Goal: Task Accomplishment & Management: Manage account settings

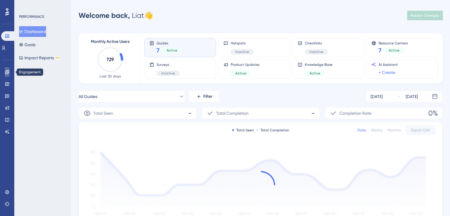
click at [5, 72] on link at bounding box center [7, 72] width 5 height 10
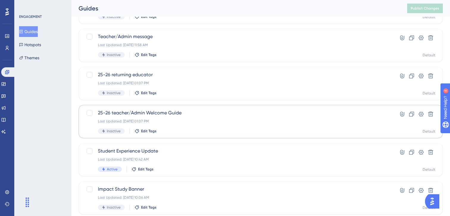
scroll to position [64, 0]
click at [162, 118] on div "25-26 teacher/Admin Welcome Guide Last Updated: Jul 31 2025, 01:07 PM Inactive …" at bounding box center [237, 122] width 278 height 24
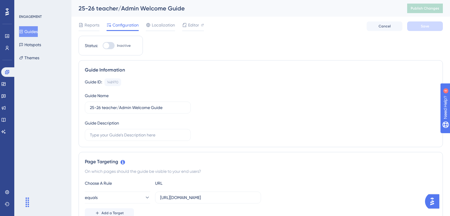
click at [106, 46] on div at bounding box center [106, 46] width 6 height 6
click at [103, 46] on input "Inactive" at bounding box center [102, 46] width 0 height 0
checkbox input "true"
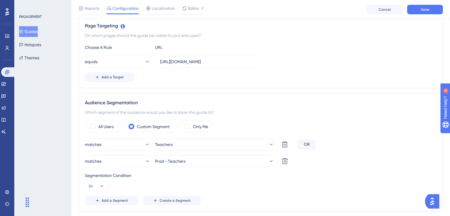
scroll to position [138, 0]
click at [190, 126] on span at bounding box center [187, 126] width 6 height 6
click at [192, 124] on input "radio" at bounding box center [192, 124] width 0 height 0
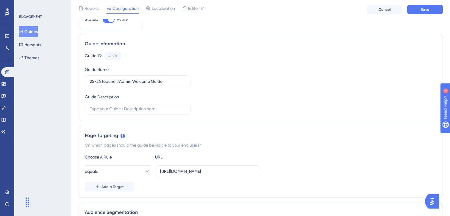
scroll to position [0, 0]
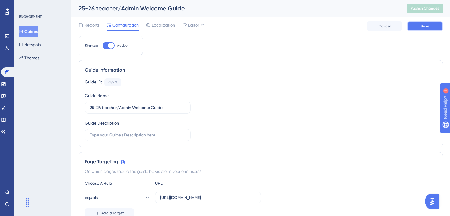
click at [416, 27] on button "Save" at bounding box center [425, 26] width 36 height 10
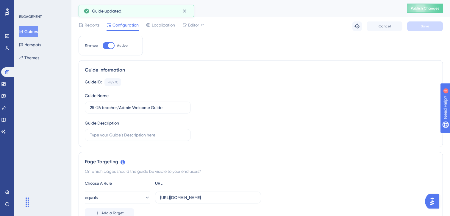
click at [30, 32] on button "Guides" at bounding box center [28, 31] width 19 height 11
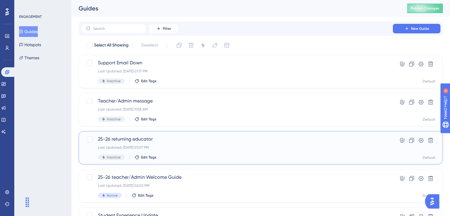
click at [126, 144] on div "25-26 returning educator Last Updated: Jul 31 2025, 01:07 PM Inactive Edit Tags" at bounding box center [237, 147] width 278 height 24
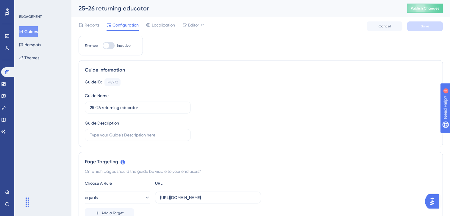
click at [108, 43] on div at bounding box center [109, 45] width 12 height 7
click at [103, 46] on input "Inactive" at bounding box center [102, 46] width 0 height 0
checkbox input "true"
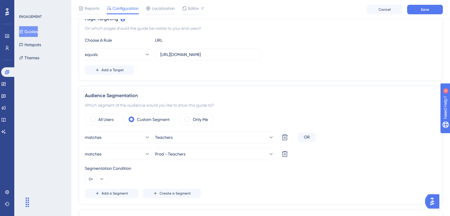
scroll to position [146, 0]
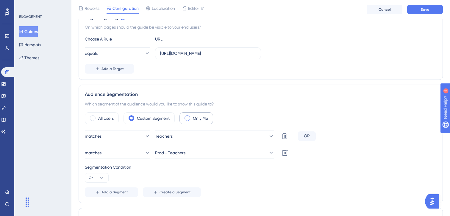
click at [203, 120] on label "Only Me" at bounding box center [200, 118] width 15 height 7
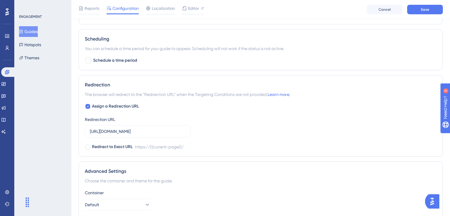
scroll to position [431, 0]
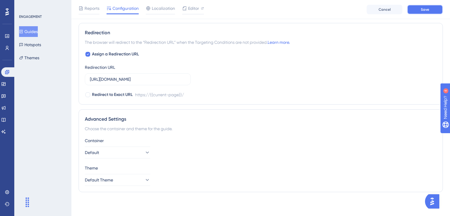
click at [416, 11] on button "Save" at bounding box center [425, 10] width 36 height 10
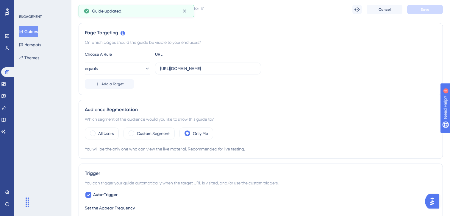
scroll to position [0, 0]
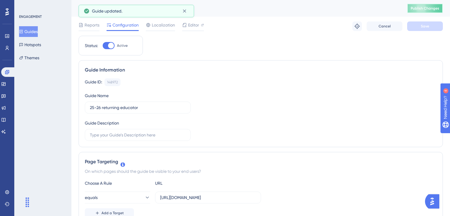
click at [425, 8] on span "Publish Changes" at bounding box center [425, 8] width 29 height 5
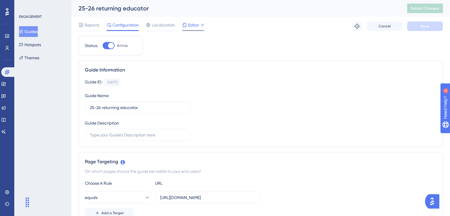
click at [192, 24] on span "Editor" at bounding box center [193, 24] width 11 height 7
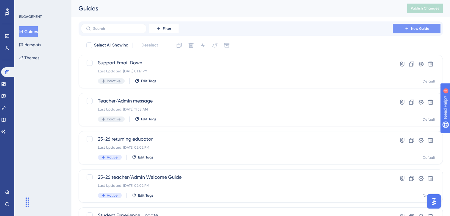
click at [401, 26] on button "New Guide" at bounding box center [417, 29] width 48 height 10
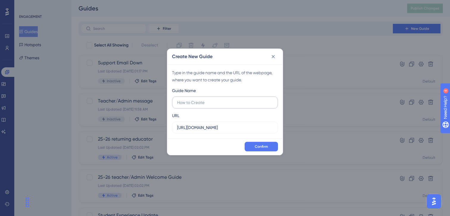
click at [185, 102] on input "text" at bounding box center [225, 102] width 96 height 7
type input "25-26 new educator"
click at [261, 144] on span "Confirm" at bounding box center [261, 146] width 13 height 5
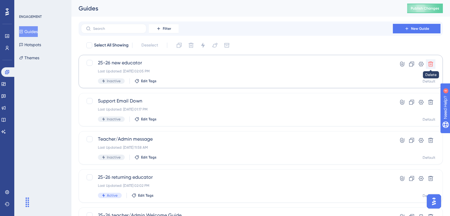
click at [431, 62] on icon at bounding box center [430, 64] width 5 height 5
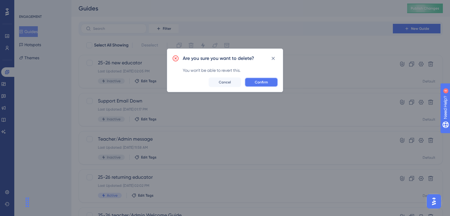
click at [266, 83] on span "Confirm" at bounding box center [261, 82] width 13 height 5
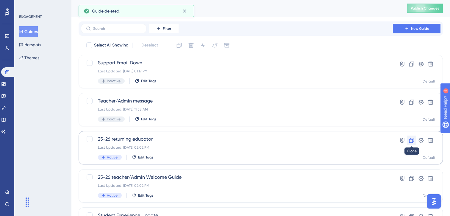
click at [410, 139] on icon at bounding box center [411, 140] width 5 height 5
click at [312, 71] on div "Last Updated: Aug 11 2025, 02:06 PM" at bounding box center [237, 71] width 278 height 5
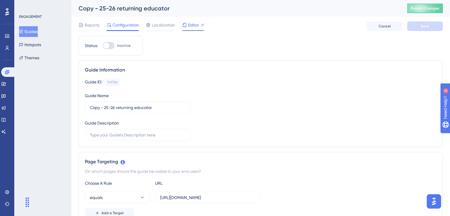
click at [193, 24] on span "Editor" at bounding box center [193, 24] width 11 height 7
click at [36, 32] on button "Guides" at bounding box center [28, 31] width 19 height 11
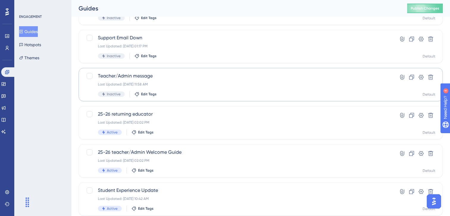
scroll to position [63, 0]
click at [170, 156] on div "25-26 teacher/Admin Welcome Guide Last Updated: Aug 11 2025, 02:02 PM Active Ed…" at bounding box center [237, 161] width 278 height 24
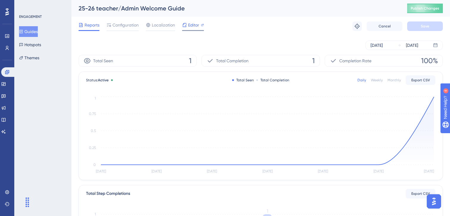
click at [187, 25] on div "Editor" at bounding box center [193, 24] width 22 height 7
click at [29, 34] on button "Guides" at bounding box center [28, 31] width 19 height 11
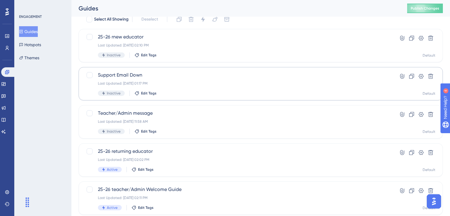
scroll to position [25, 0]
click at [89, 76] on div at bounding box center [90, 76] width 6 height 6
click at [89, 76] on icon at bounding box center [89, 76] width 3 height 2
checkbox input "false"
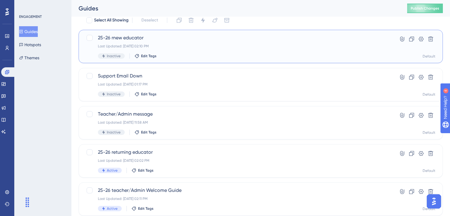
click at [208, 41] on span "25-26 rnew educator" at bounding box center [237, 37] width 278 height 7
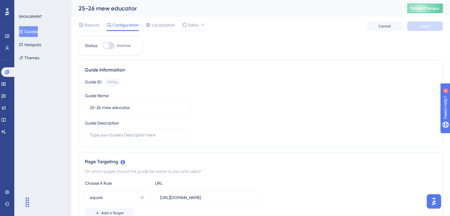
click at [107, 43] on div at bounding box center [106, 46] width 6 height 6
click at [103, 46] on input "Inactive" at bounding box center [102, 46] width 0 height 0
checkbox input "true"
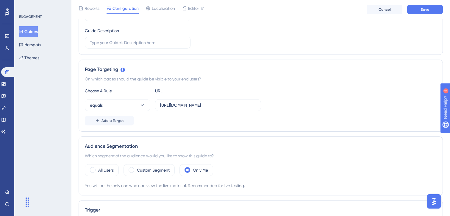
scroll to position [98, 0]
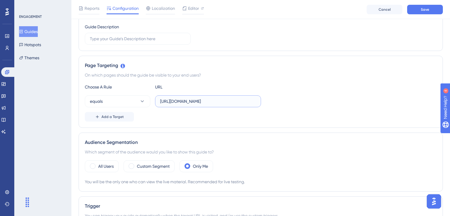
drag, startPoint x: 231, startPoint y: 102, endPoint x: 151, endPoint y: 96, distance: 79.6
click at [151, 96] on div "equals https://demo.ttoroadmaps.dev/" at bounding box center [173, 101] width 176 height 12
paste input "roadmaps.teachtoone.org"
type input "https://roadmaps.teachtoone.org/"
click at [417, 11] on button "Save" at bounding box center [425, 10] width 36 height 10
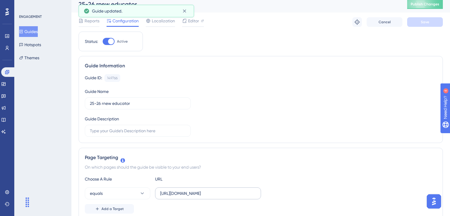
scroll to position [0, 0]
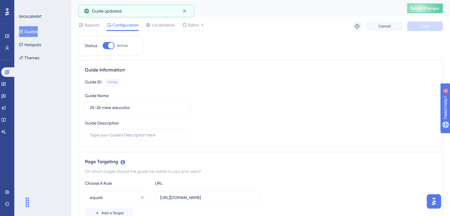
click at [36, 31] on button "Guides" at bounding box center [28, 31] width 19 height 11
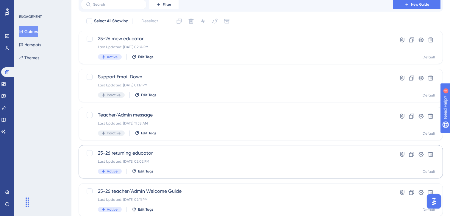
scroll to position [25, 0]
click at [140, 152] on span "25-26 returning educator" at bounding box center [237, 152] width 278 height 7
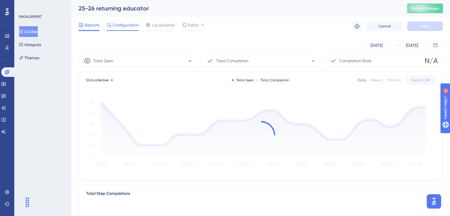
click at [123, 26] on span "Configuration" at bounding box center [125, 24] width 26 height 7
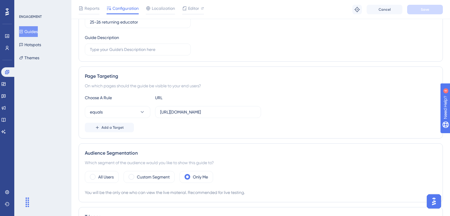
scroll to position [94, 0]
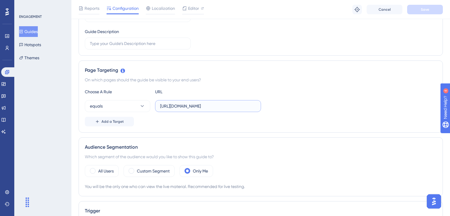
drag, startPoint x: 197, startPoint y: 105, endPoint x: 150, endPoint y: 99, distance: 47.4
click at [150, 99] on div "Choose A Rule URL equals https://demo.ttoroadmaps.dev/ Add a Target" at bounding box center [261, 107] width 352 height 38
paste input "roadmaps.teachtoone.org"
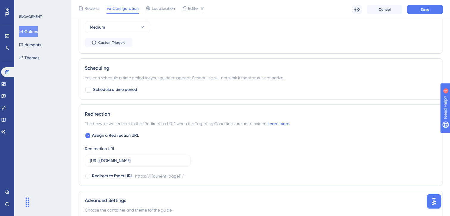
scroll to position [350, 0]
type input "https://roadmaps.teachtoone.org/"
drag, startPoint x: 118, startPoint y: 159, endPoint x: 60, endPoint y: 156, distance: 57.8
paste input "roadmaps.teachtoone.org"
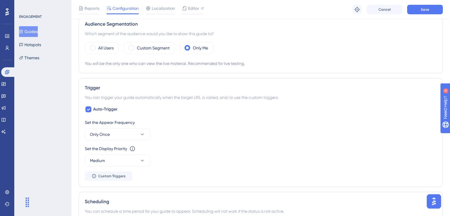
scroll to position [196, 0]
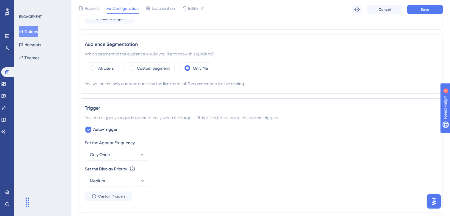
type input "https://roadmaps.teachtoone.org/"
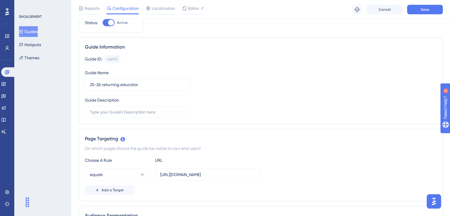
scroll to position [0, 0]
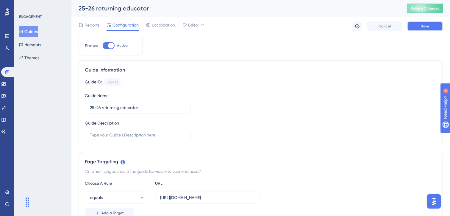
click at [414, 26] on button "Save" at bounding box center [425, 26] width 36 height 10
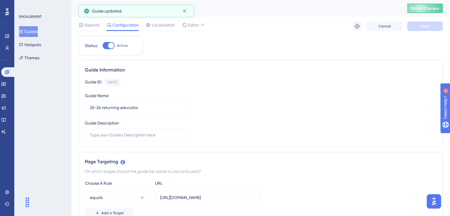
click at [26, 34] on button "Guides" at bounding box center [28, 31] width 19 height 11
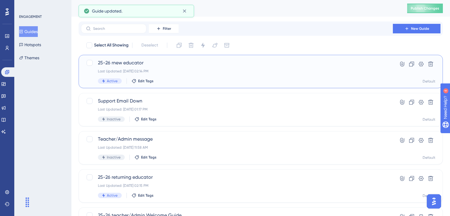
click at [198, 68] on div "25-26 rnew educator Last Updated: Aug 11 2025, 02:14 PM Active Edit Tags" at bounding box center [237, 71] width 278 height 24
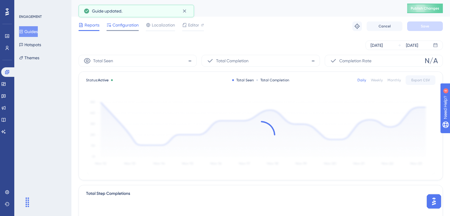
click at [119, 24] on span "Configuration" at bounding box center [125, 24] width 26 height 7
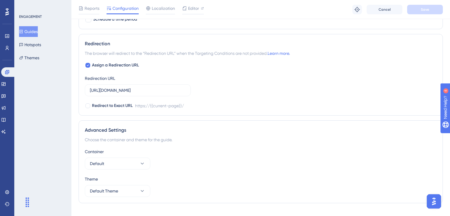
scroll to position [431, 0]
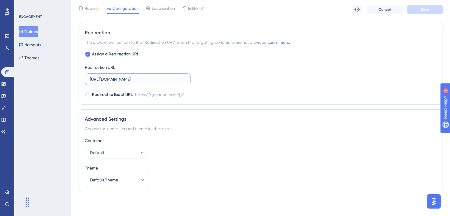
drag, startPoint x: 160, startPoint y: 80, endPoint x: 72, endPoint y: 68, distance: 88.2
paste input "roadmaps.teachtoone.org"
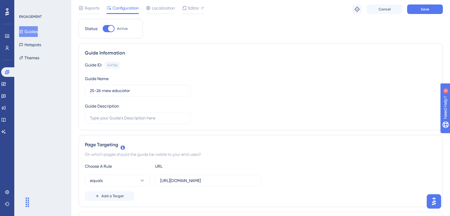
scroll to position [0, 0]
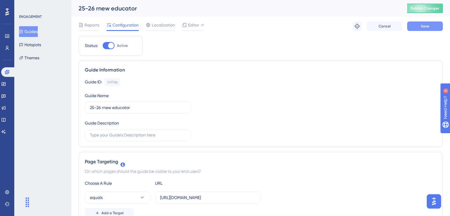
type input "https://roadmaps.teachtoone.org/"
click at [426, 27] on span "Save" at bounding box center [425, 26] width 8 height 5
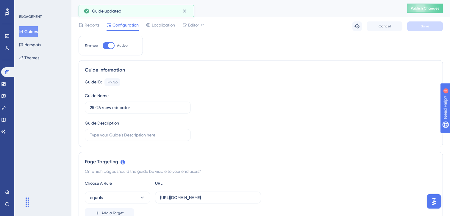
click at [29, 31] on button "Guides" at bounding box center [28, 31] width 19 height 11
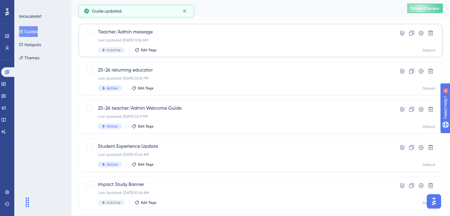
scroll to position [108, 0]
click at [172, 110] on span "25-26 teacher/Admin Welcome Guide" at bounding box center [237, 107] width 278 height 7
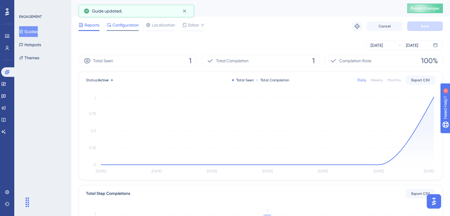
click at [123, 26] on span "Configuration" at bounding box center [125, 24] width 26 height 7
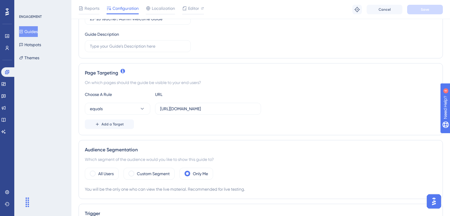
scroll to position [94, 0]
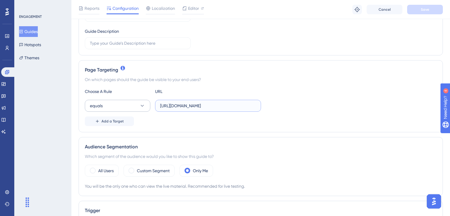
drag, startPoint x: 229, startPoint y: 106, endPoint x: 141, endPoint y: 104, distance: 88.1
click at [141, 104] on div "equals https://demo.ttoroadmaps.dev/" at bounding box center [173, 106] width 176 height 12
paste input "roadmaps.teachtoone.org"
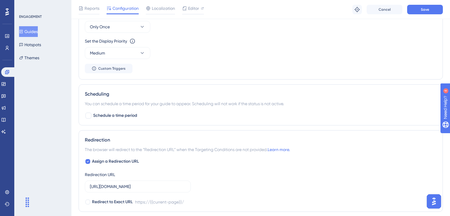
scroll to position [347, 0]
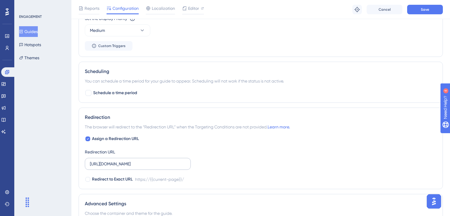
type input "https://roadmaps.teachtoone.org/"
drag, startPoint x: 159, startPoint y: 165, endPoint x: 54, endPoint y: 154, distance: 104.9
paste input "roadmaps.teachtoone.org"
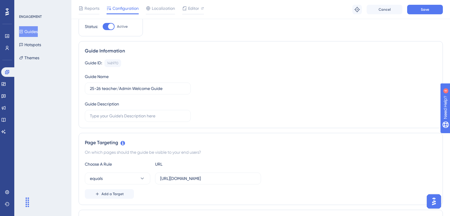
scroll to position [0, 0]
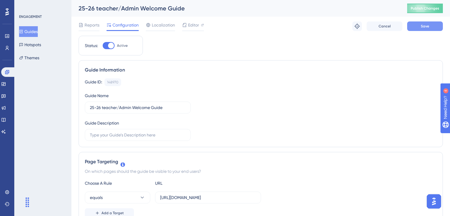
type input "https://roadmaps.teachtoone.org/"
click at [413, 27] on button "Save" at bounding box center [425, 26] width 36 height 10
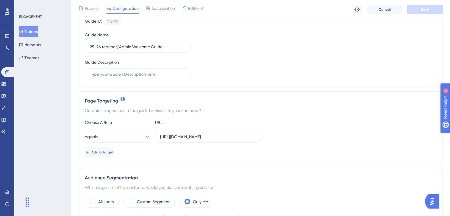
scroll to position [66, 0]
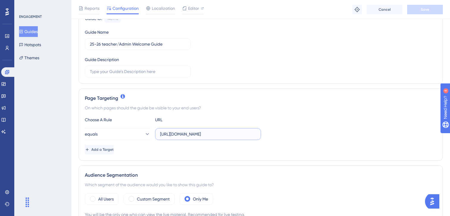
click at [183, 137] on input "https://demo.ttoroadmaps.dev/" at bounding box center [208, 134] width 96 height 7
paste input "roadmaps.teachtoone.org"
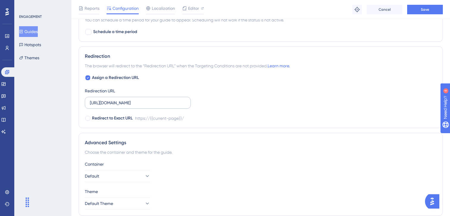
scroll to position [408, 0]
type input "https://roadmaps.teachtoone.org/"
drag, startPoint x: 159, startPoint y: 101, endPoint x: 79, endPoint y: 101, distance: 80.3
click at [79, 101] on div "Redirection The browser will redirect to the “Redirection URL” when the Targeti…" at bounding box center [261, 87] width 364 height 82
paste input "roadmaps.teachtoone.org"
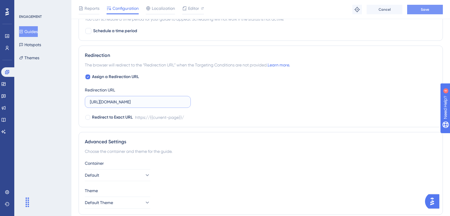
type input "https://roadmaps.teachtoone.org/"
click at [415, 12] on button "Save" at bounding box center [425, 10] width 36 height 10
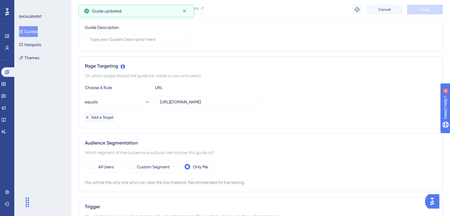
scroll to position [0, 0]
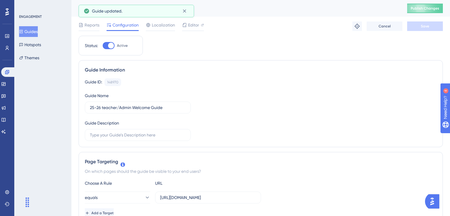
click at [38, 29] on button "Guides" at bounding box center [28, 31] width 19 height 11
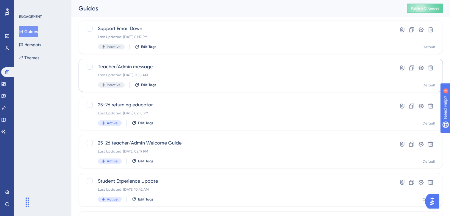
scroll to position [73, 0]
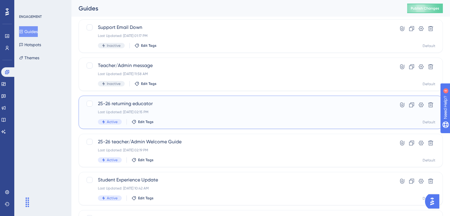
click at [174, 105] on span "25-26 returning educator" at bounding box center [237, 103] width 278 height 7
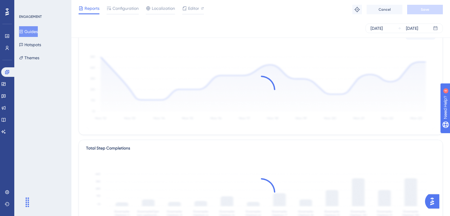
scroll to position [45, 0]
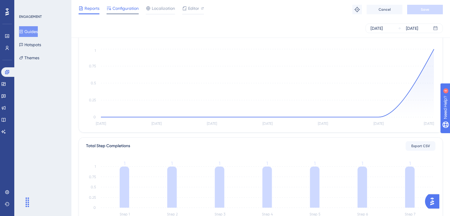
click at [125, 8] on span "Configuration" at bounding box center [125, 8] width 26 height 7
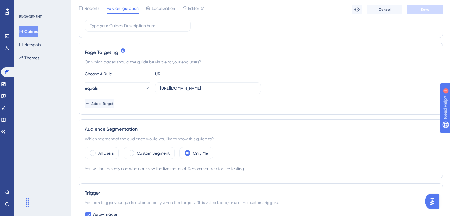
scroll to position [112, 0]
click at [136, 151] on div "Custom Segment" at bounding box center [148, 152] width 51 height 12
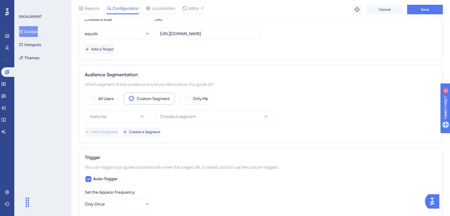
scroll to position [177, 0]
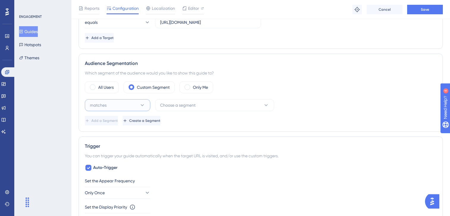
click at [119, 103] on button "matches" at bounding box center [117, 105] width 65 height 12
click at [108, 134] on span "doesn't match" at bounding box center [106, 134] width 27 height 7
click at [175, 107] on span "Choose a segment" at bounding box center [177, 104] width 35 height 7
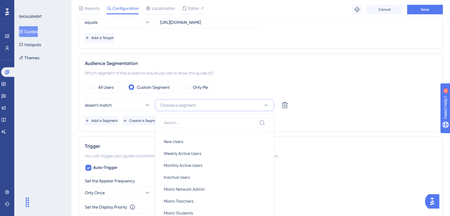
scroll to position [242, 0]
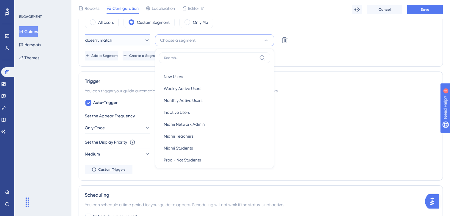
click at [135, 40] on button "doesn't match" at bounding box center [117, 40] width 65 height 12
click at [107, 56] on span "matches" at bounding box center [101, 58] width 17 height 7
